Goal: Task Accomplishment & Management: Use online tool/utility

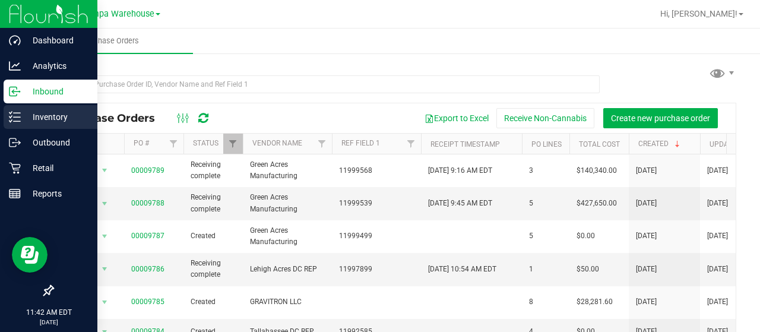
click at [23, 110] on p "Inventory" at bounding box center [56, 117] width 71 height 14
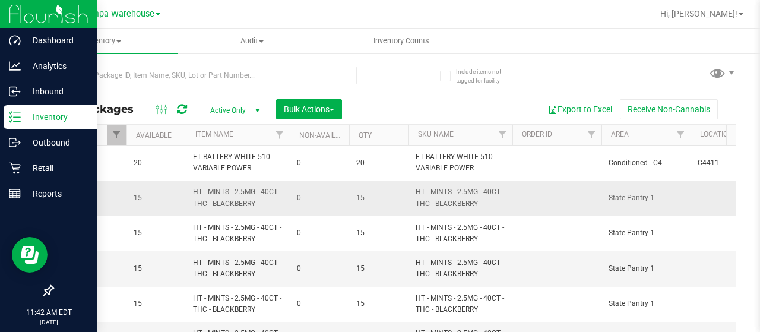
scroll to position [0, 565]
click at [277, 138] on span "Filter" at bounding box center [278, 134] width 9 height 9
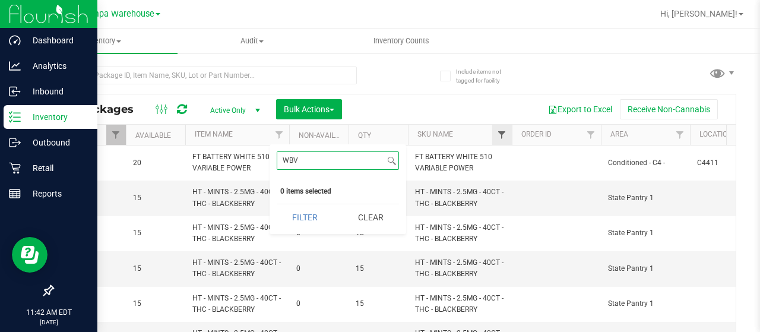
type input "WBV"
click at [506, 135] on span "Filter" at bounding box center [501, 134] width 9 height 9
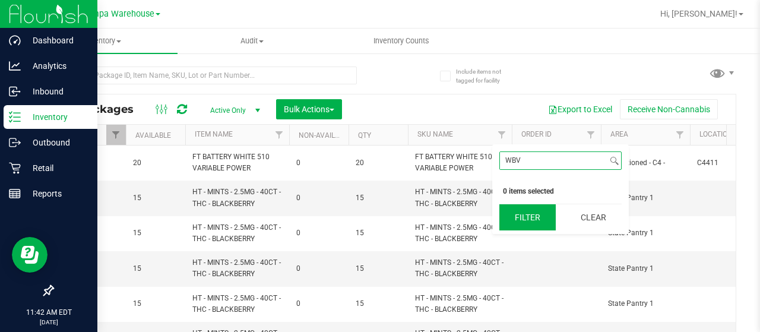
type input "WBV"
click at [525, 220] on button "Filter" at bounding box center [527, 217] width 57 height 26
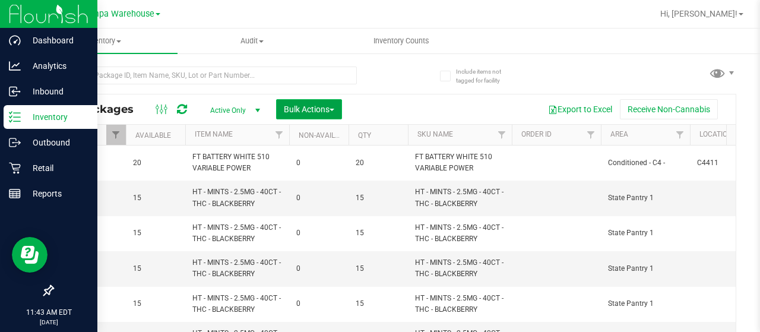
click at [329, 110] on span "Bulk Actions" at bounding box center [309, 108] width 50 height 9
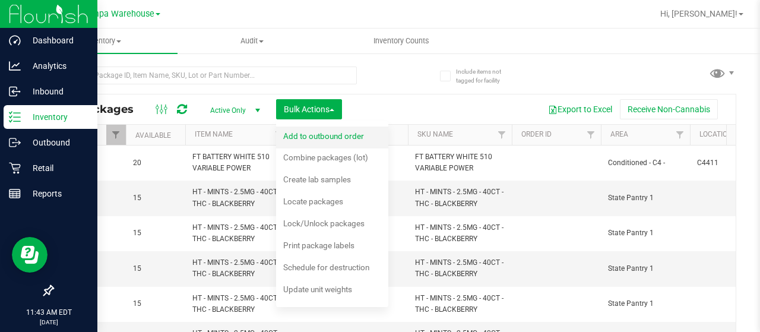
click at [344, 134] on span "Add to outbound order" at bounding box center [323, 135] width 81 height 9
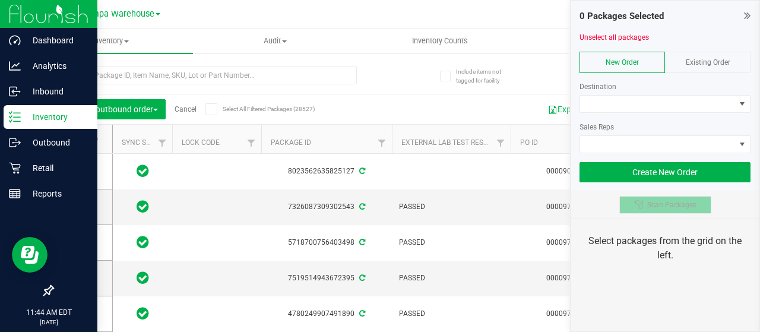
click at [678, 200] on span "Scan Packages" at bounding box center [671, 204] width 49 height 9
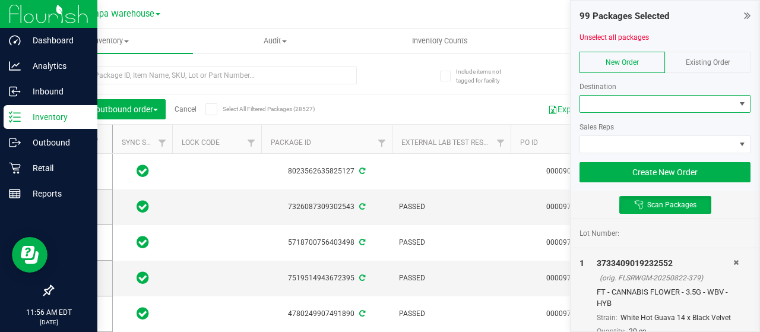
click at [623, 101] on span at bounding box center [657, 104] width 155 height 17
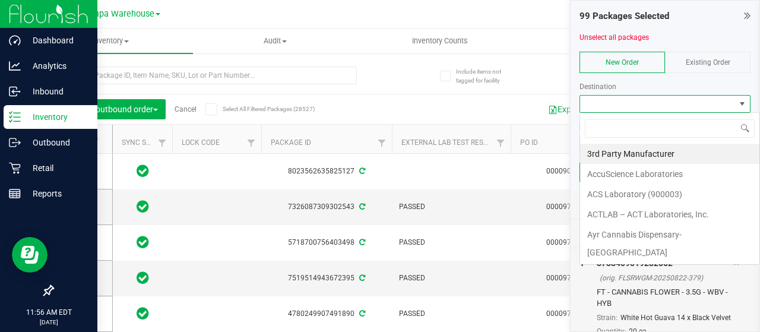
scroll to position [17, 171]
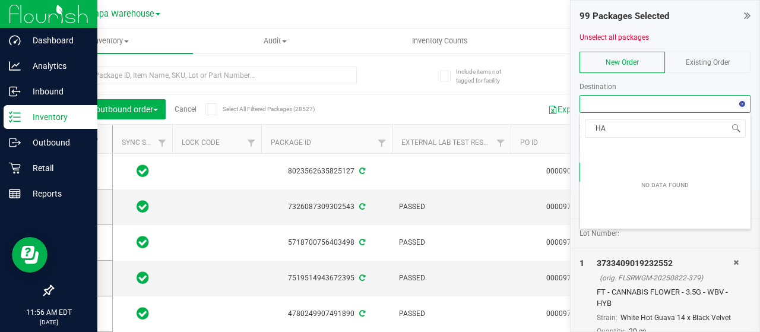
type input "H"
type input "JAX"
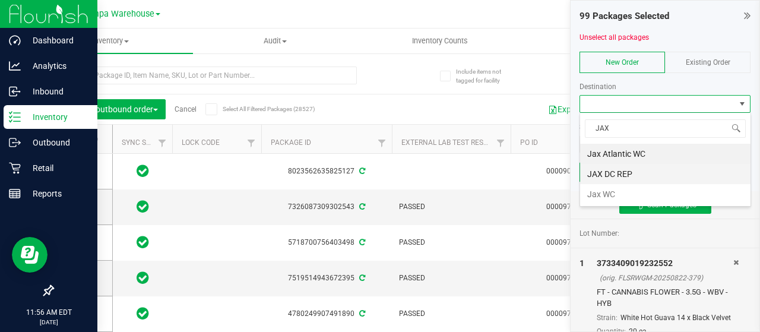
click at [620, 174] on li "JAX DC REP" at bounding box center [665, 174] width 170 height 20
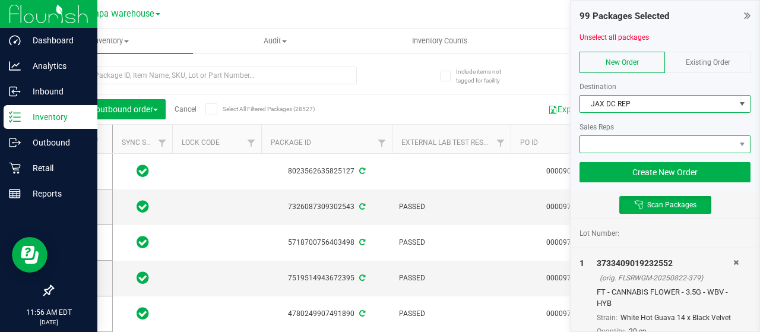
click at [615, 145] on span at bounding box center [657, 144] width 155 height 17
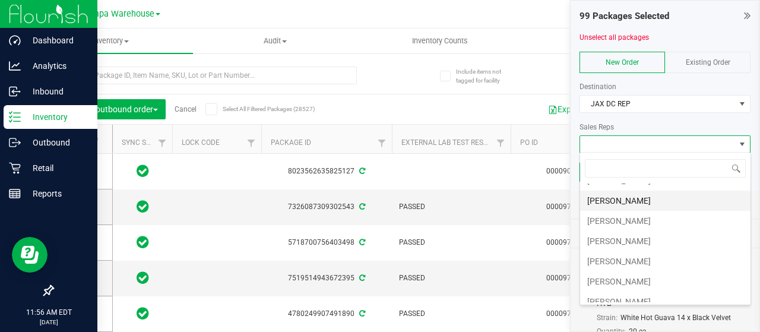
scroll to position [115, 0]
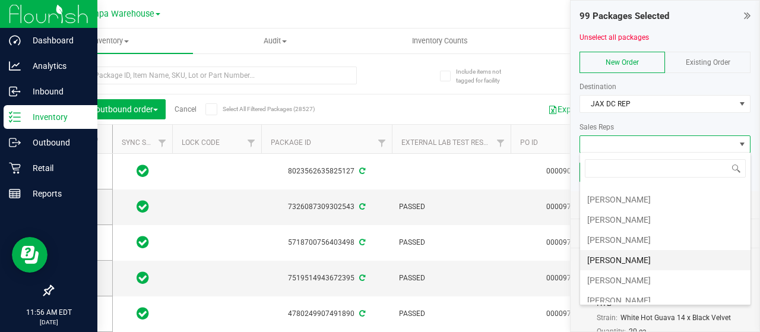
click at [626, 255] on li "[PERSON_NAME]" at bounding box center [665, 260] width 170 height 20
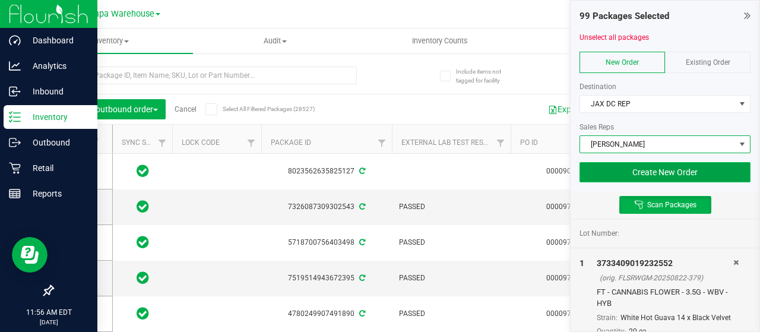
click at [649, 173] on button "Create New Order" at bounding box center [664, 172] width 171 height 20
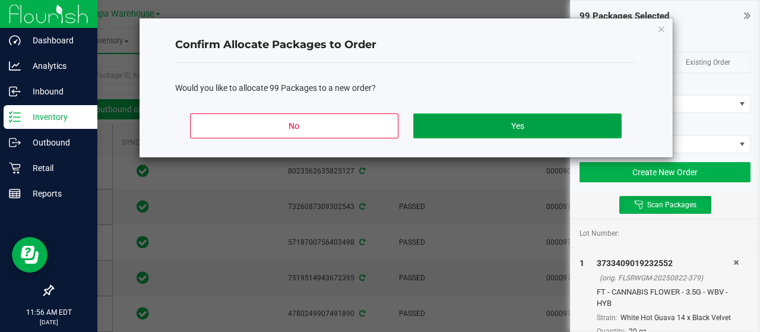
click at [545, 122] on button "Yes" at bounding box center [517, 125] width 208 height 25
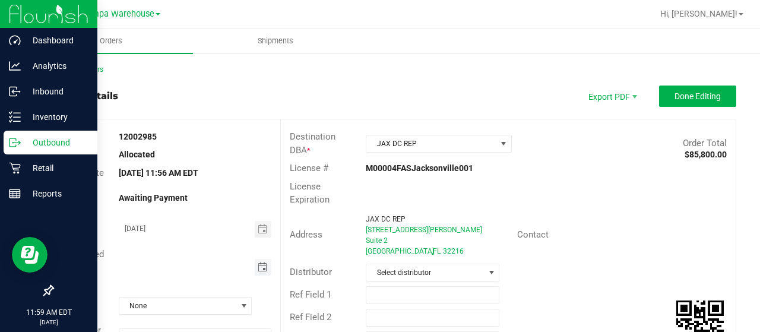
click at [262, 268] on span "Toggle calendar" at bounding box center [262, 266] width 9 height 9
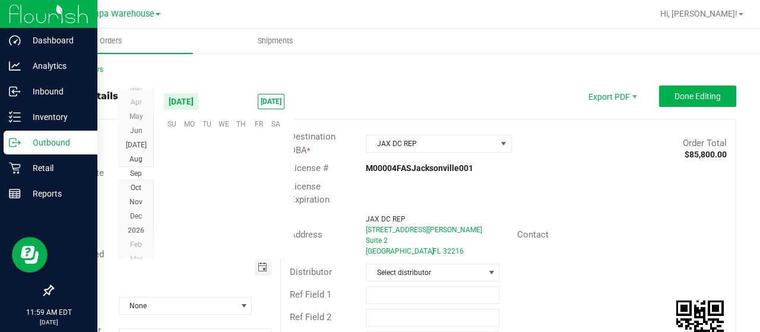
scroll to position [192481, 0]
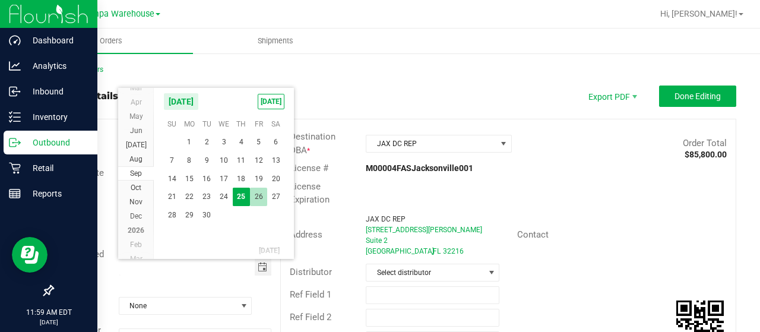
click at [255, 195] on span "26" at bounding box center [258, 197] width 17 height 18
type input "[DATE]"
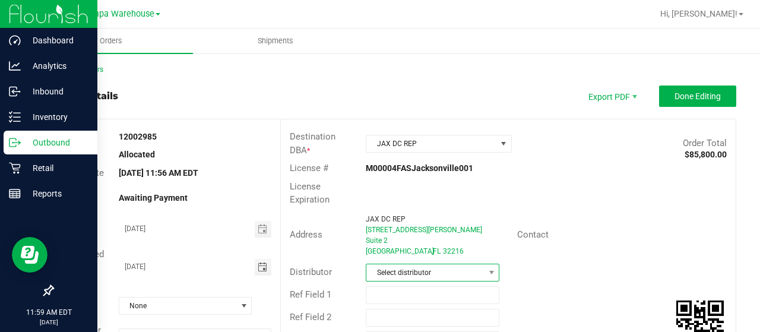
click at [448, 266] on span "Select distributor" at bounding box center [425, 272] width 118 height 17
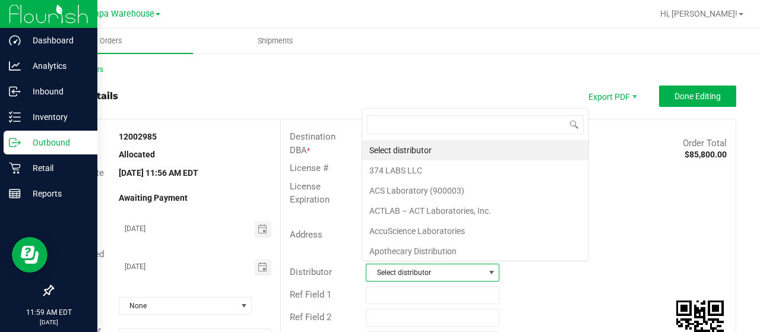
scroll to position [17, 129]
type input "[GEOGRAPHIC_DATA]"
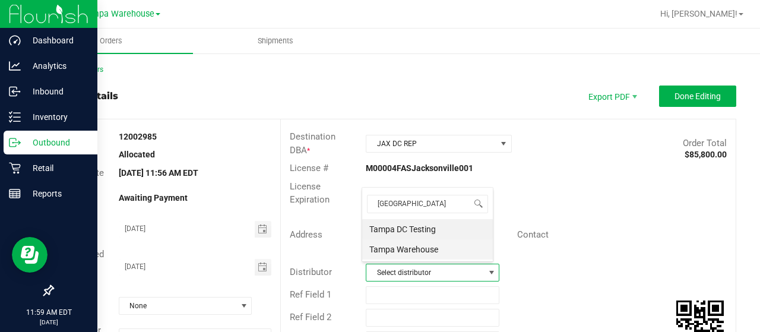
click at [410, 249] on li "Tampa Warehouse" at bounding box center [427, 249] width 131 height 20
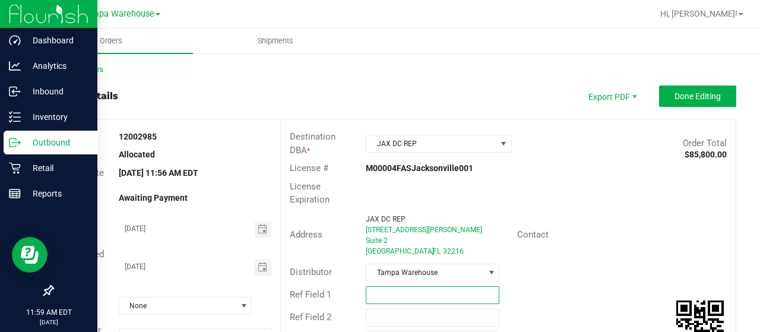
click at [389, 297] on input "text" at bounding box center [433, 295] width 134 height 18
type input "JAX DC PG9"
type input "CANNABIS"
click at [557, 273] on div "Distributor Tampa Warehouse" at bounding box center [508, 272] width 455 height 23
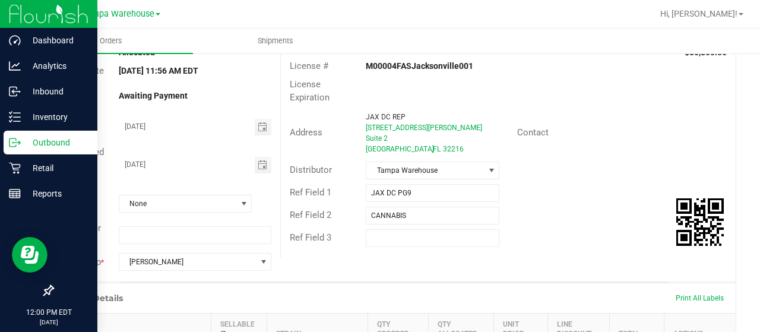
scroll to position [0, 0]
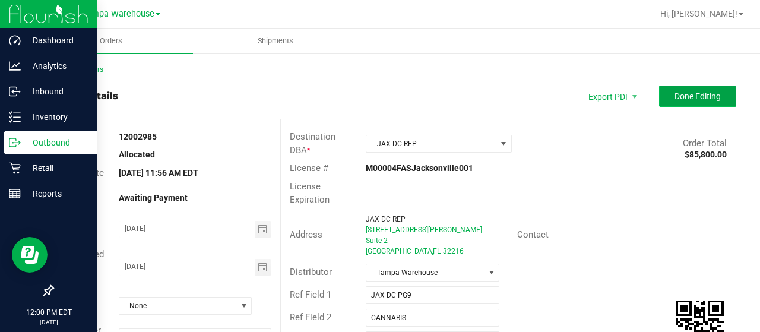
click at [681, 88] on button "Done Editing" at bounding box center [697, 95] width 77 height 21
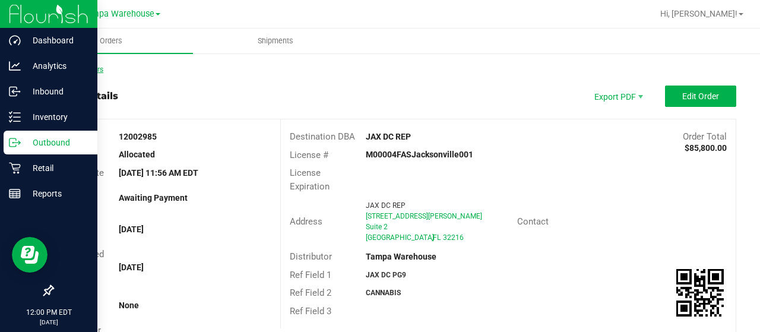
click at [79, 68] on link "Back to Orders" at bounding box center [77, 69] width 51 height 8
